Goal: Check status: Check status

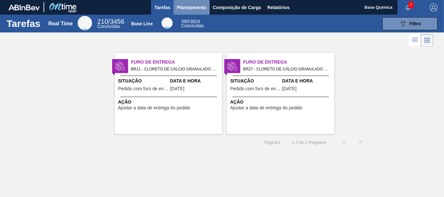
click at [187, 8] on span "Planejamento" at bounding box center [192, 8] width 30 height 8
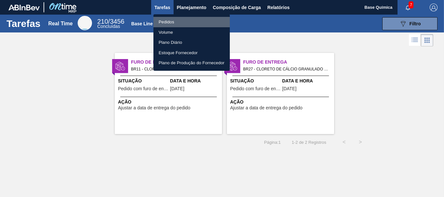
click at [166, 22] on li "Pedidos" at bounding box center [191, 22] width 76 height 10
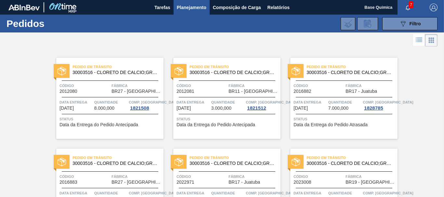
click at [218, 97] on div at bounding box center [227, 97] width 97 height 0
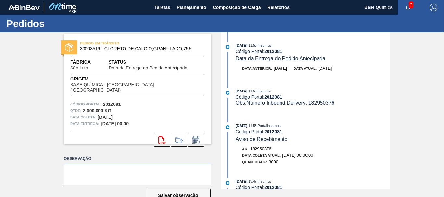
click at [363, 113] on div "01/09/2025 - 11:55 : Insumos Código Portal: 2012081 Obs: Número Inbound Deliver…" at bounding box center [306, 100] width 167 height 25
click at [161, 136] on icon "svg{fill:#ff0000}" at bounding box center [162, 140] width 8 height 8
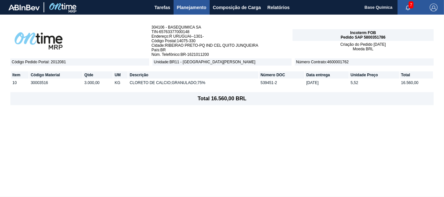
click at [191, 7] on span "Planejamento" at bounding box center [192, 8] width 30 height 8
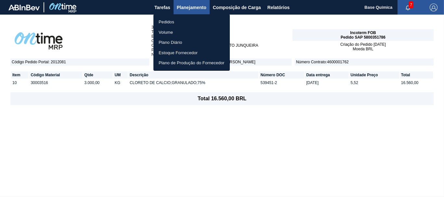
click at [169, 23] on li "Pedidos" at bounding box center [191, 22] width 76 height 10
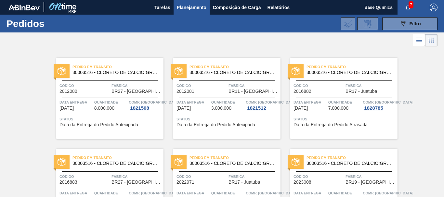
click at [217, 95] on div "Pedido em Trânsito 30003516 - CLORETO DE CALCIO;GRANULADO;75% Código 2012081 Fá…" at bounding box center [226, 98] width 107 height 81
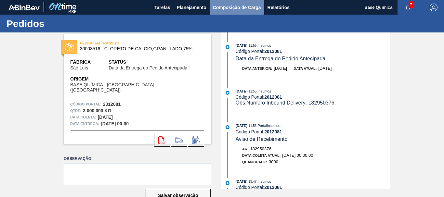
click at [238, 8] on span "Composição de Carga" at bounding box center [237, 8] width 48 height 8
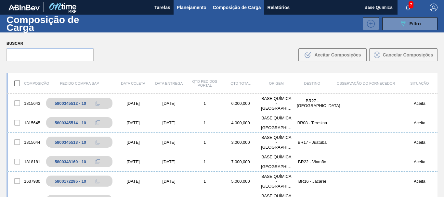
click at [191, 10] on span "Planejamento" at bounding box center [192, 8] width 30 height 8
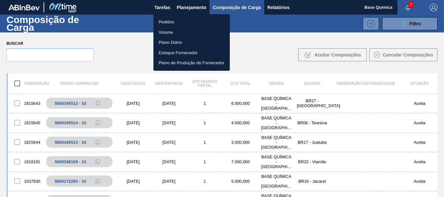
click at [169, 24] on li "Pedidos" at bounding box center [191, 22] width 76 height 10
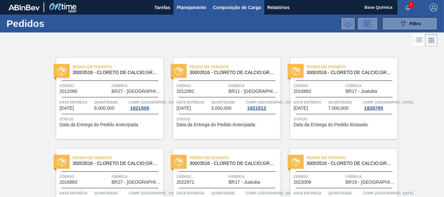
click at [241, 8] on span "Composição de Carga" at bounding box center [237, 8] width 48 height 8
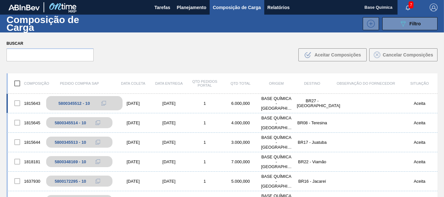
click at [69, 102] on div "5800345512 - 10" at bounding box center [74, 103] width 32 height 5
click at [240, 66] on div "Buscar .b{fill:var(--color-action-default)} Aceitar Composições Cancelar Compos…" at bounding box center [222, 49] width 444 height 35
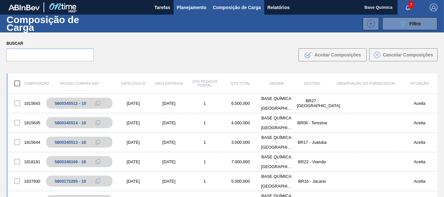
click at [181, 6] on span "Planejamento" at bounding box center [192, 8] width 30 height 8
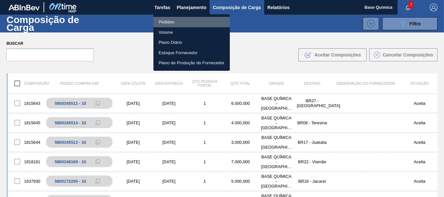
click at [165, 18] on li "Pedidos" at bounding box center [191, 22] width 76 height 10
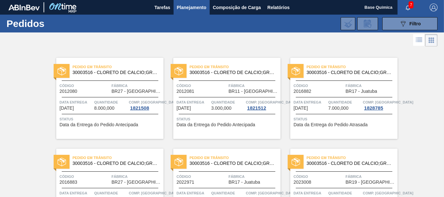
click at [97, 88] on span "Código" at bounding box center [84, 86] width 50 height 6
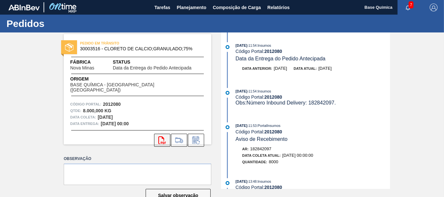
click at [160, 136] on icon "svg{fill:#ff0000}" at bounding box center [162, 140] width 8 height 8
click at [235, 6] on span "Composição de Carga" at bounding box center [237, 8] width 48 height 8
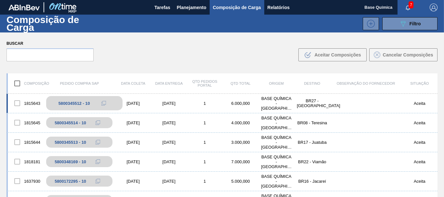
click at [68, 103] on div "5800345512 - 10" at bounding box center [74, 103] width 32 height 5
click at [261, 52] on div "Buscar .b{fill:var(--color-action-default)} Aceitar Composições Cancelar Compos…" at bounding box center [222, 49] width 444 height 35
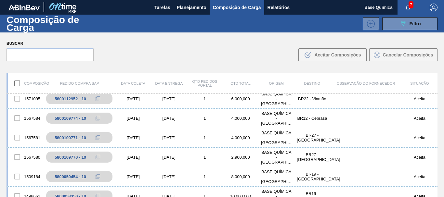
scroll to position [232, 0]
